Goal: Register for event/course

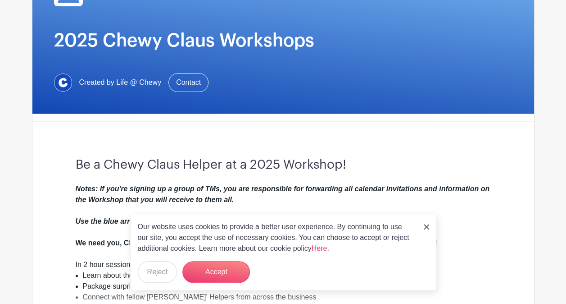
scroll to position [135, 0]
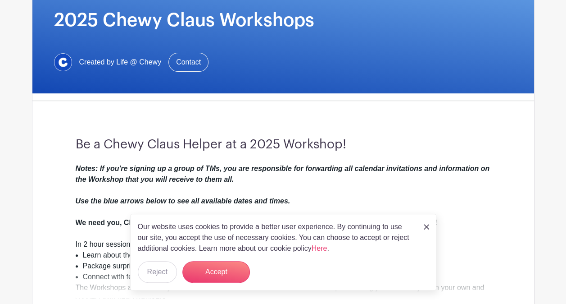
click at [427, 229] on img at bounding box center [426, 226] width 5 height 5
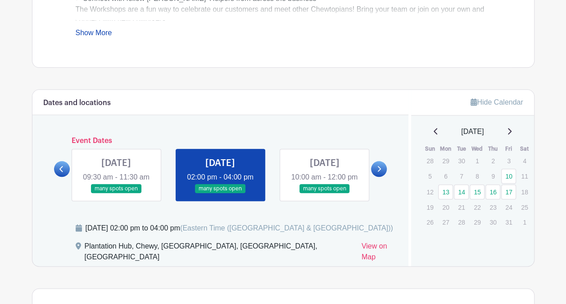
scroll to position [405, 0]
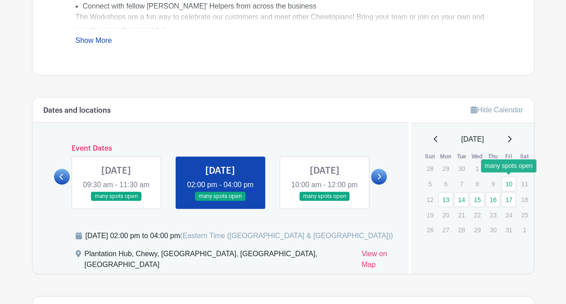
click at [512, 179] on link "10" at bounding box center [508, 183] width 15 height 15
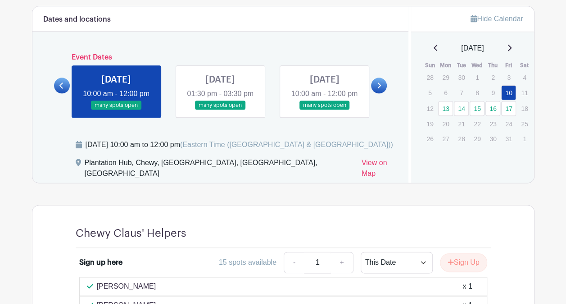
scroll to position [495, 0]
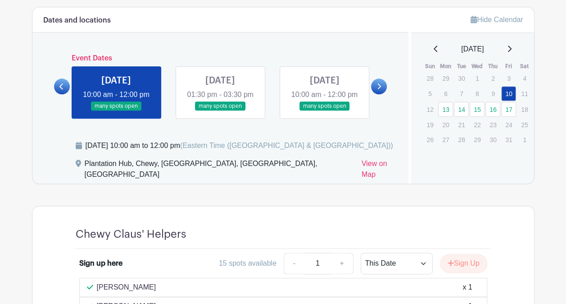
click at [220, 111] on link at bounding box center [220, 111] width 0 height 0
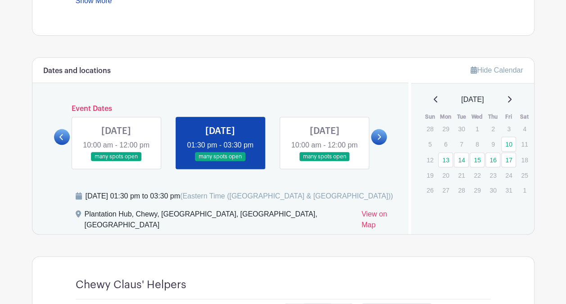
scroll to position [396, 0]
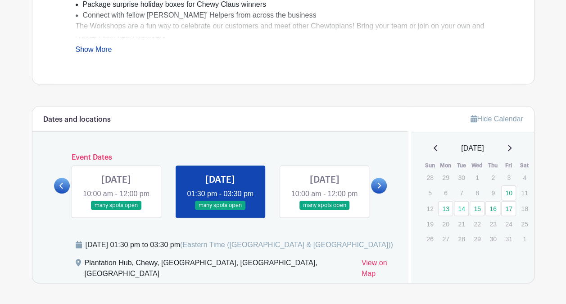
click at [324, 210] on link at bounding box center [324, 210] width 0 height 0
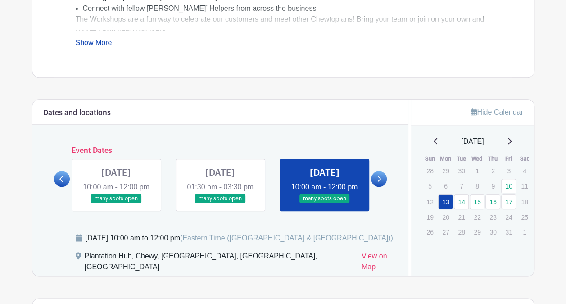
scroll to position [396, 0]
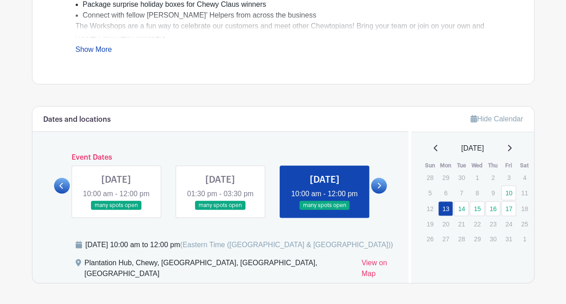
click at [379, 189] on icon at bounding box center [379, 185] width 4 height 7
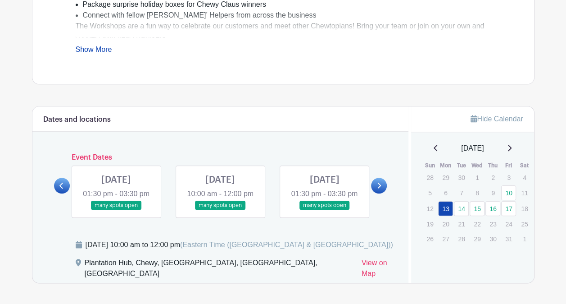
click at [116, 210] on link at bounding box center [116, 210] width 0 height 0
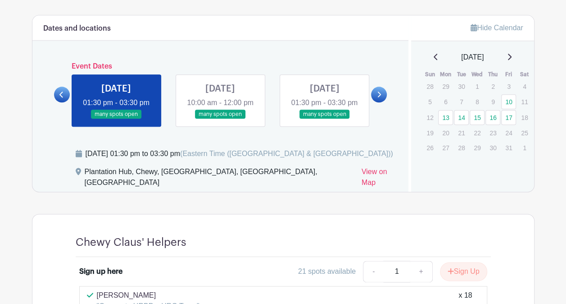
scroll to position [486, 0]
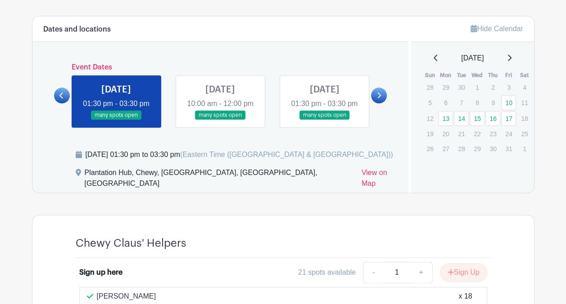
click at [220, 120] on link at bounding box center [220, 120] width 0 height 0
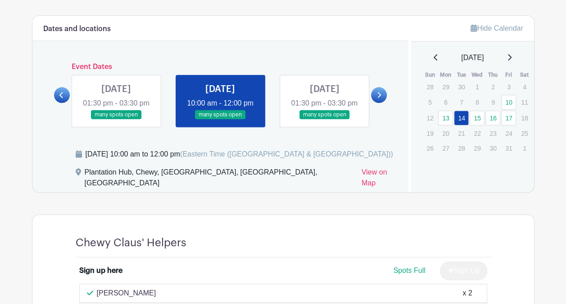
scroll to position [486, 0]
click at [324, 120] on link at bounding box center [324, 120] width 0 height 0
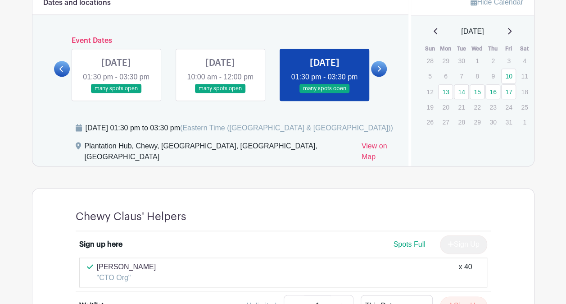
scroll to position [486, 0]
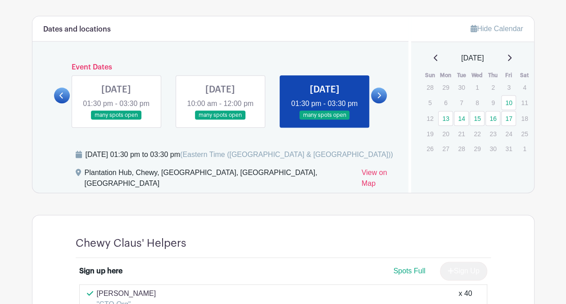
click at [380, 97] on icon at bounding box center [379, 95] width 4 height 7
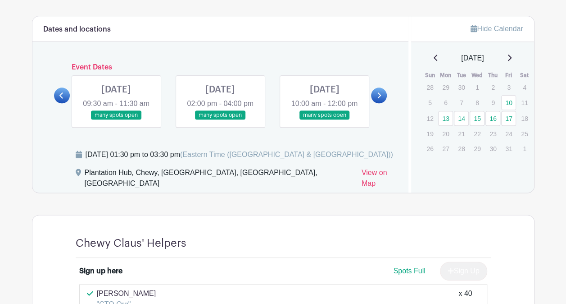
click at [116, 120] on link at bounding box center [116, 120] width 0 height 0
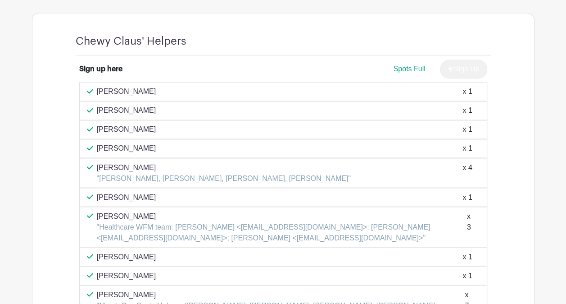
scroll to position [553, 0]
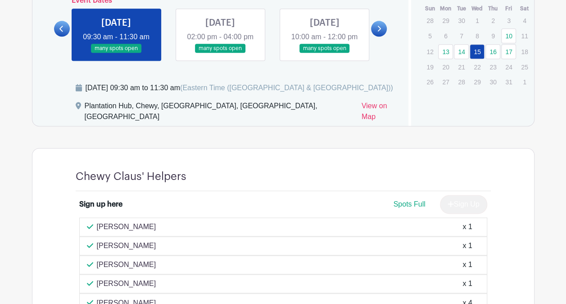
click at [220, 53] on link at bounding box center [220, 53] width 0 height 0
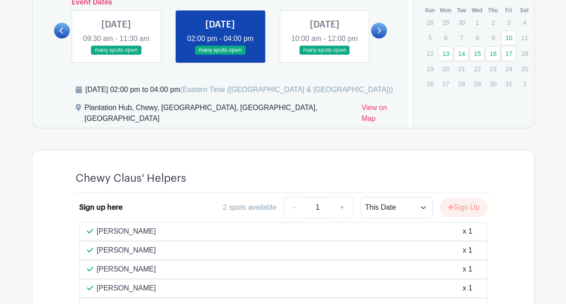
scroll to position [508, 0]
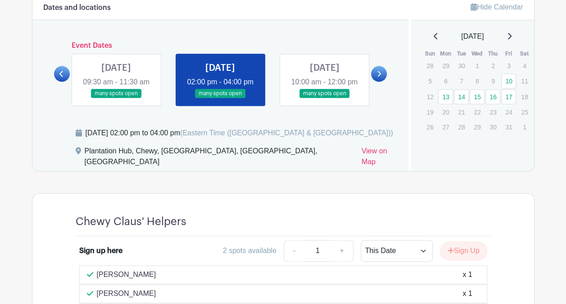
click at [324, 98] on link at bounding box center [324, 98] width 0 height 0
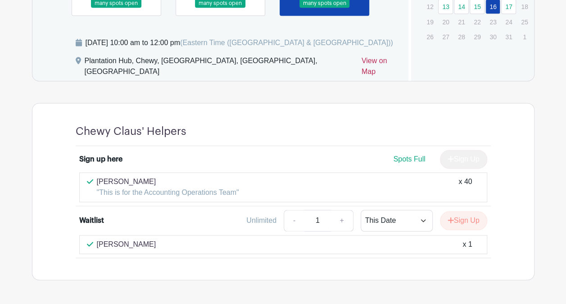
scroll to position [553, 0]
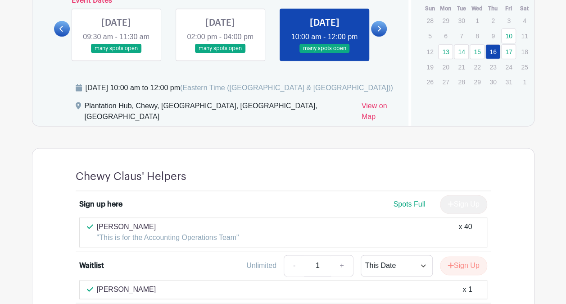
click at [376, 34] on link at bounding box center [379, 29] width 16 height 16
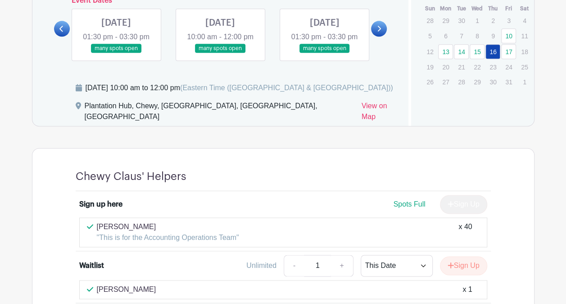
click at [116, 53] on link at bounding box center [116, 53] width 0 height 0
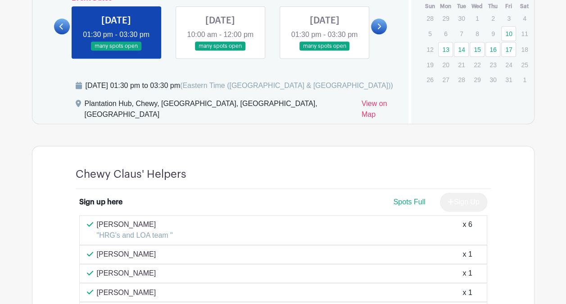
scroll to position [553, 0]
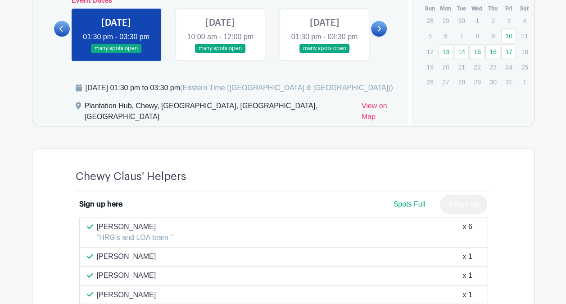
click at [220, 53] on link at bounding box center [220, 53] width 0 height 0
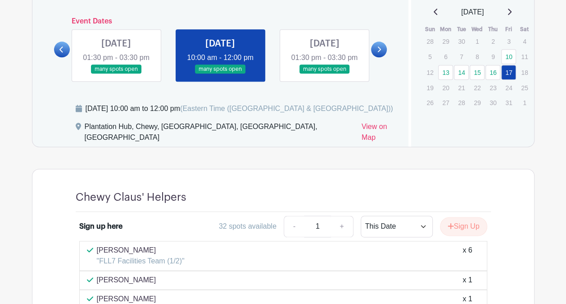
scroll to position [508, 0]
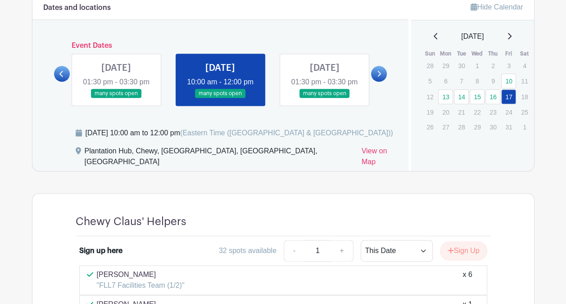
click at [324, 98] on link at bounding box center [324, 98] width 0 height 0
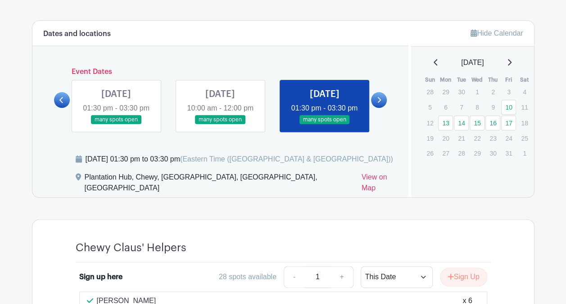
scroll to position [418, 0]
